Goal: Information Seeking & Learning: Find specific fact

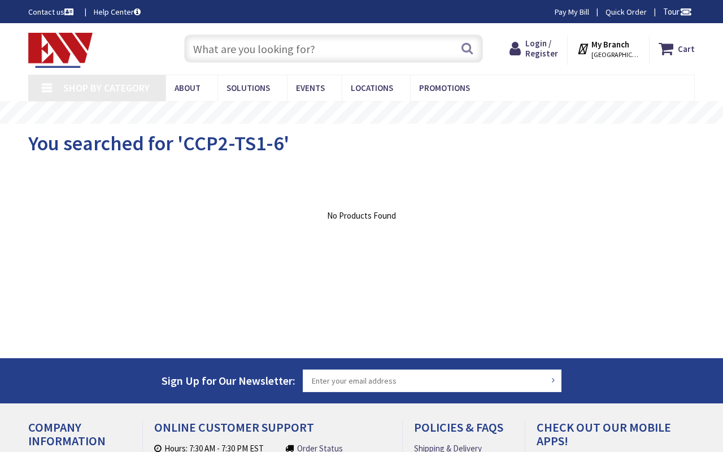
type input "Stewart Ave, Garden City, NY 11530, USA"
